Goal: Task Accomplishment & Management: Manage account settings

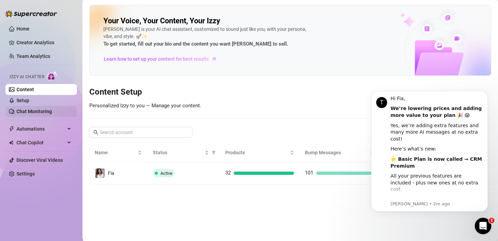
click at [52, 109] on link "Chat Monitoring" at bounding box center [33, 111] width 35 height 5
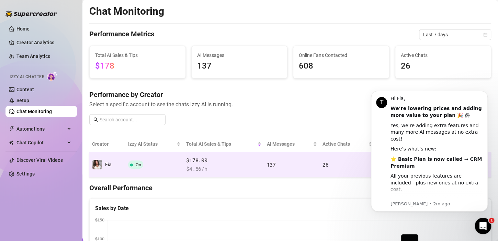
scroll to position [34, 0]
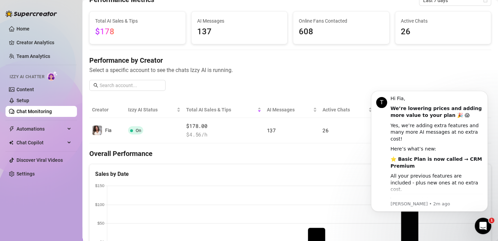
click at [478, 67] on span "Select a specific account to see the chats Izzy AI is running." at bounding box center [290, 70] width 402 height 9
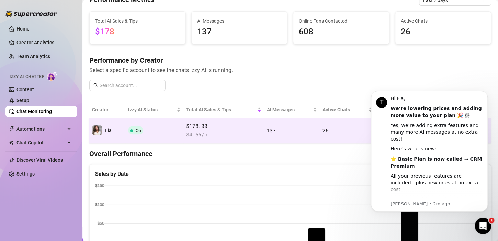
click at [347, 128] on td "26" at bounding box center [347, 130] width 55 height 25
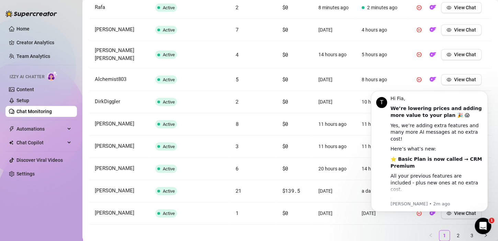
scroll to position [222, 0]
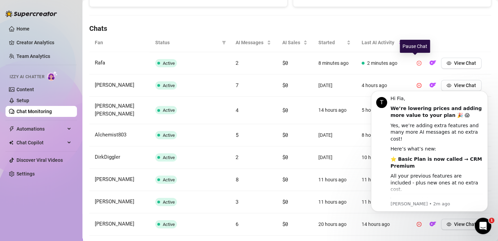
click at [417, 62] on icon "pause-circle" at bounding box center [419, 63] width 5 height 5
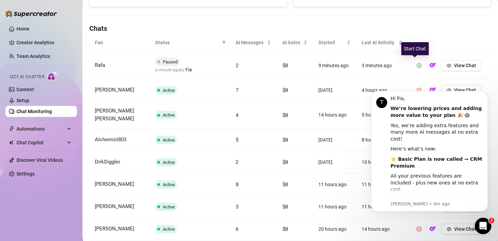
click at [417, 67] on icon "play-circle" at bounding box center [419, 65] width 5 height 5
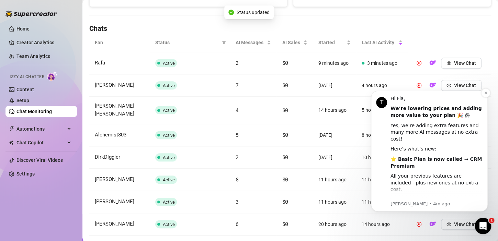
click at [456, 197] on div "You now get full analytics with advanced creator stats, sales tracking, chatter…" at bounding box center [437, 214] width 92 height 34
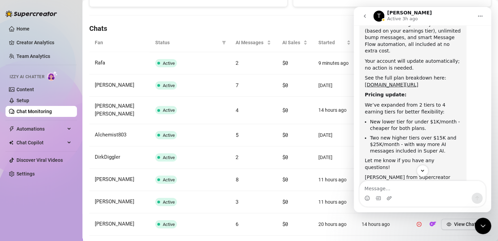
scroll to position [210, 0]
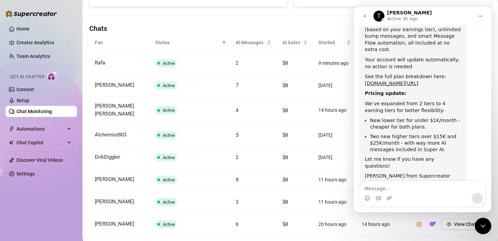
click at [477, 228] on div "Close Intercom Messenger" at bounding box center [483, 226] width 16 height 16
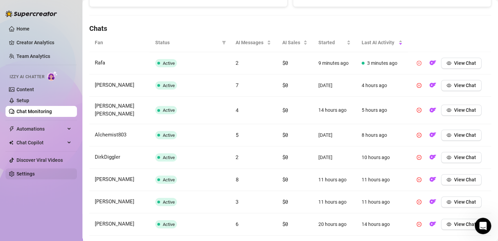
click at [35, 171] on link "Settings" at bounding box center [25, 173] width 18 height 5
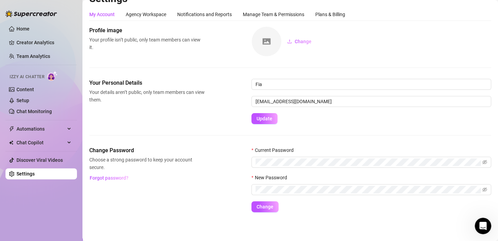
scroll to position [12, 0]
click at [320, 13] on div "Plans & Billing" at bounding box center [330, 15] width 30 height 8
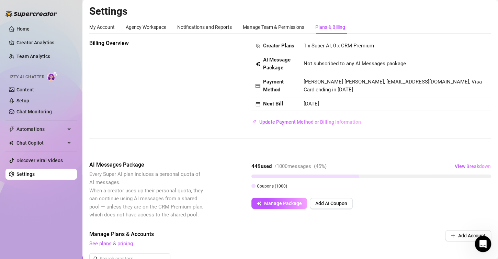
scroll to position [193, 0]
click at [33, 91] on link "Content" at bounding box center [25, 89] width 18 height 5
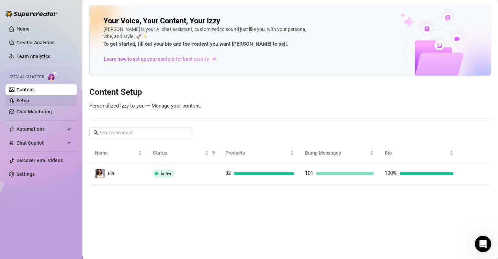
click at [29, 103] on link "Setup" at bounding box center [22, 100] width 13 height 5
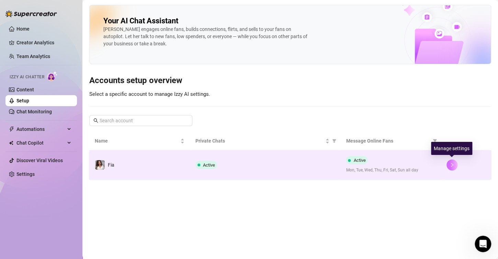
click at [452, 161] on button "button" at bounding box center [451, 164] width 11 height 11
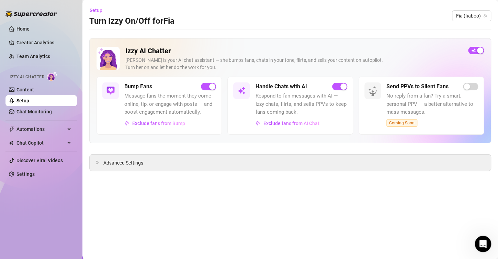
click at [482, 239] on icon "Open Intercom Messenger" at bounding box center [482, 243] width 11 height 11
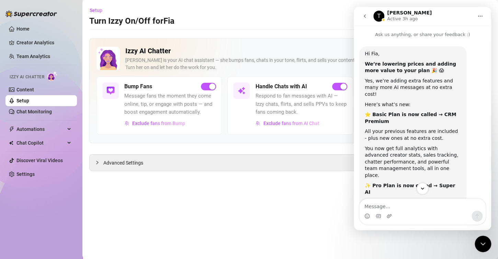
click at [363, 18] on icon "go back" at bounding box center [364, 15] width 5 height 5
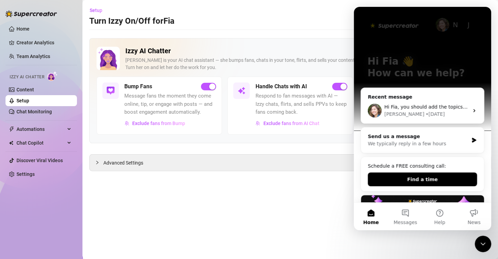
scroll to position [69, 0]
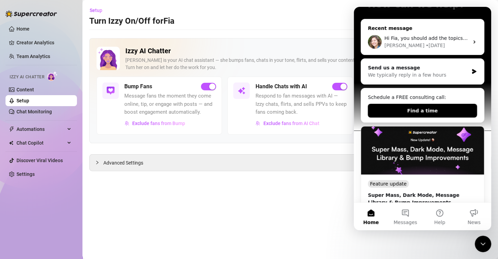
click at [443, 48] on div "Ella • 1d ago" at bounding box center [426, 45] width 84 height 7
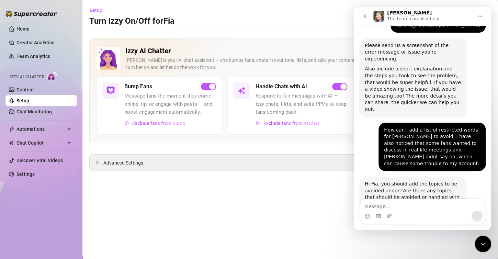
scroll to position [307, 0]
click at [202, 164] on div "Advanced Settings" at bounding box center [290, 163] width 401 height 16
click at [123, 162] on span "Advanced Settings" at bounding box center [123, 163] width 40 height 8
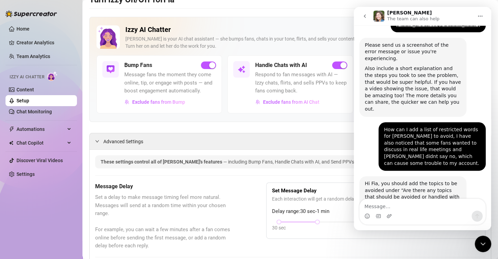
scroll to position [0, 0]
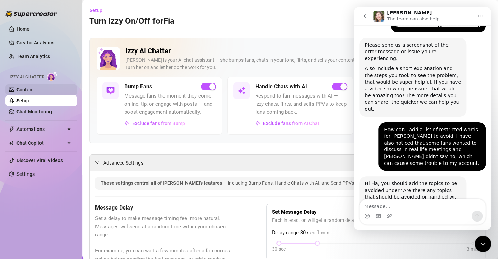
click at [16, 91] on link "Content" at bounding box center [25, 89] width 18 height 5
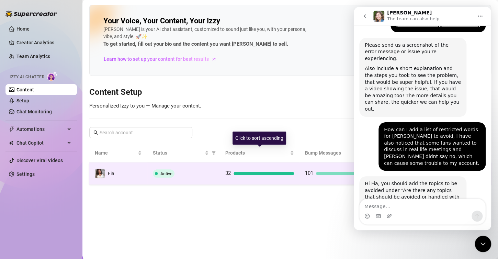
drag, startPoint x: 247, startPoint y: 169, endPoint x: 71, endPoint y: 205, distance: 179.4
click at [247, 169] on div "32" at bounding box center [259, 173] width 69 height 8
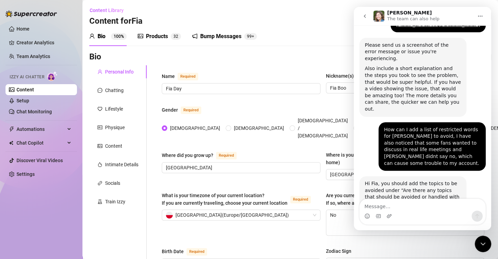
click at [488, 241] on div "Close Intercom Messenger" at bounding box center [483, 244] width 16 height 16
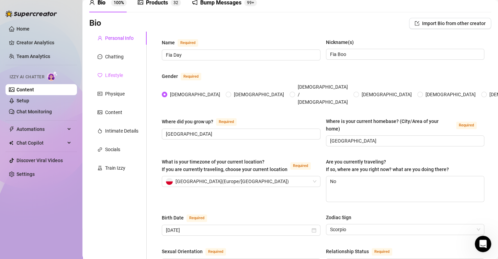
scroll to position [34, 0]
click at [111, 54] on div "Chatting" at bounding box center [114, 56] width 19 height 8
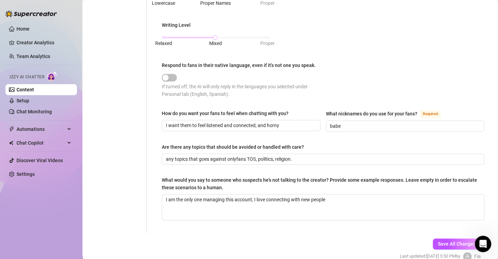
scroll to position [343, 0]
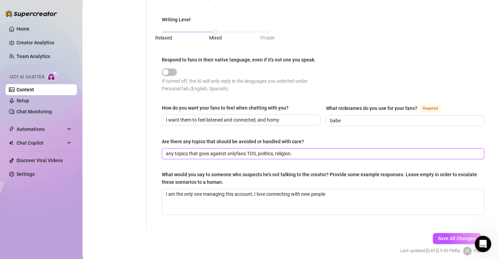
click at [314, 150] on input "any topics that goes against onlyfans TOS, politics, religion." at bounding box center [322, 154] width 313 height 8
click at [484, 240] on icon "Open Intercom Messenger" at bounding box center [482, 243] width 11 height 11
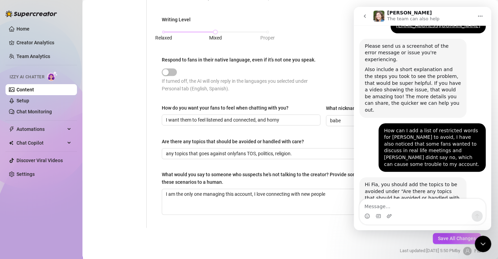
scroll to position [307, 0]
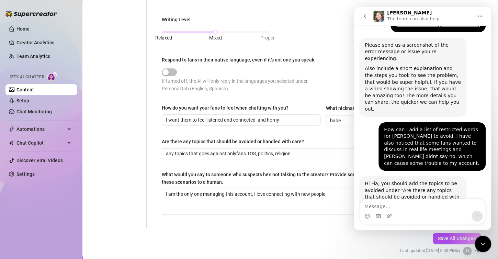
click at [490, 241] on div "Close Intercom Messenger" at bounding box center [483, 244] width 16 height 16
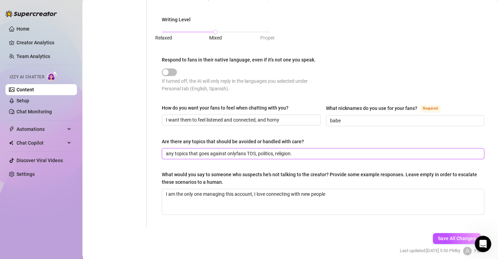
click at [385, 154] on input "any topics that goes against onlyfans TOS, politics, religion." at bounding box center [322, 154] width 313 height 8
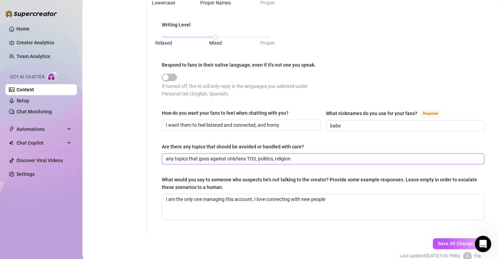
scroll to position [336, 0]
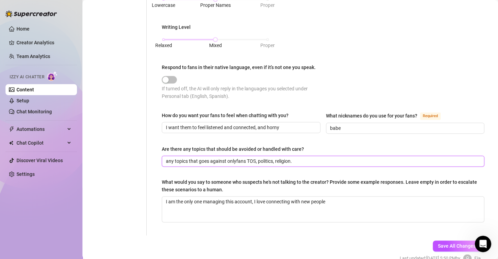
click at [312, 158] on input "any topics that goes against onlyfans TOS, politics, religion." at bounding box center [322, 161] width 313 height 8
click at [364, 159] on input "any topics that goes against onlyfans TOS, politics, religion, avoid using the …" at bounding box center [322, 161] width 313 height 8
paste input "Abduction Abduct Abducting Abducted Animal Asphyxia Asphyxi"
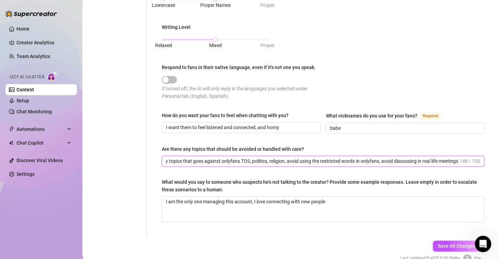
scroll to position [0, 14]
click at [312, 161] on input "any topics that goes against onlyfans TOS, politics, religion, avoid using the …" at bounding box center [312, 161] width 292 height 8
click at [446, 162] on input "any topics that goes against onlyfans TOS, politics, religion, avoid restricted…" at bounding box center [312, 161] width 292 height 8
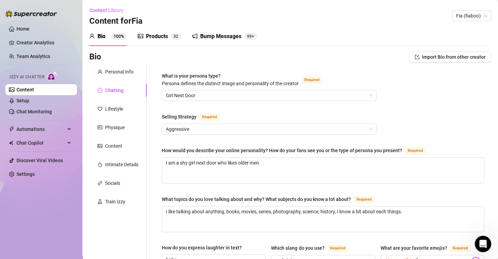
type input "any topics that goes against onlyfans TOS, politics, religion, avoid restricted…"
